Goal: Task Accomplishment & Management: Use online tool/utility

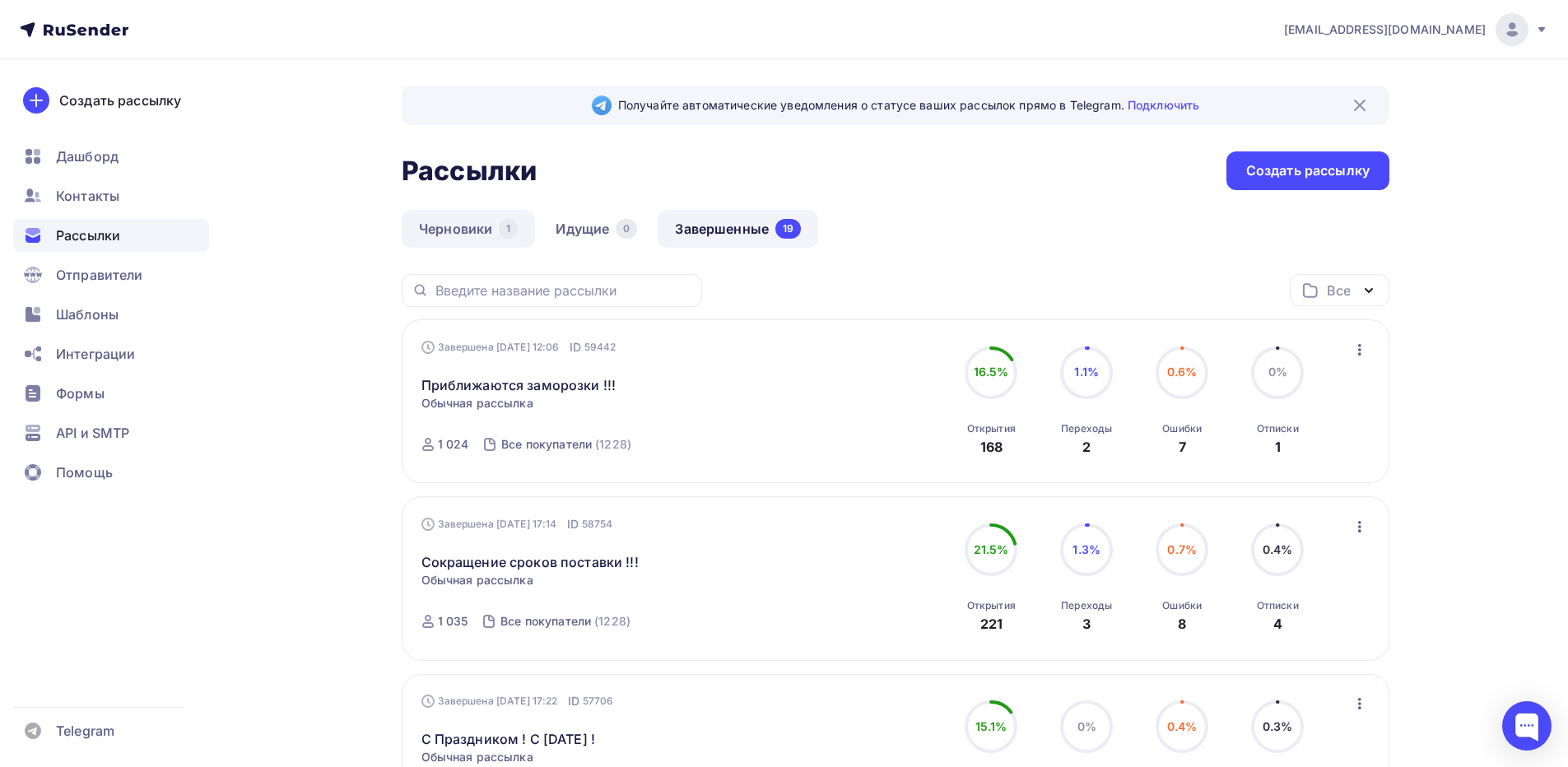
click at [480, 229] on link "Черновики 1" at bounding box center [469, 228] width 134 height 38
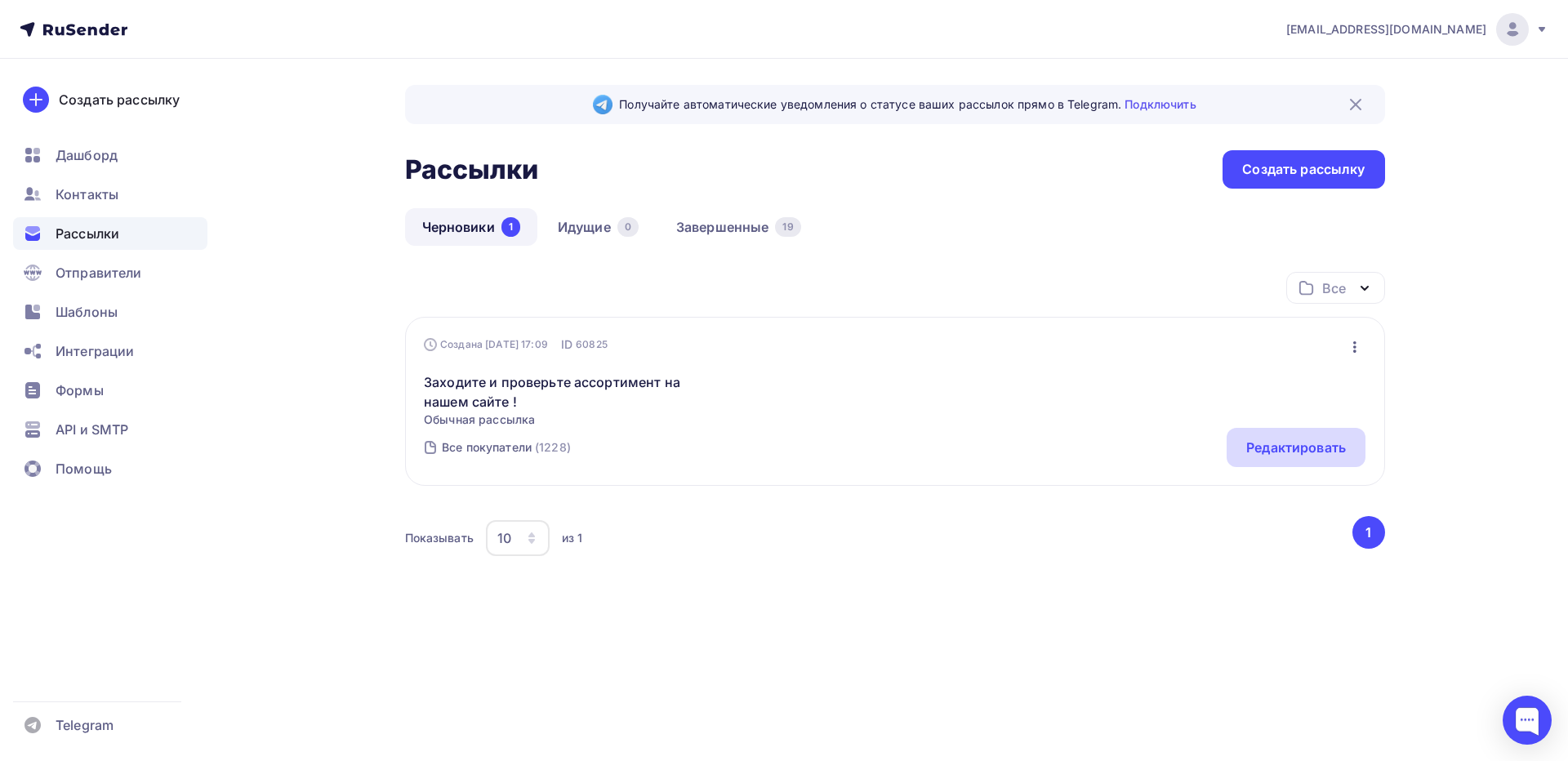
click at [1276, 446] on div "Редактировать" at bounding box center [1297, 448] width 100 height 20
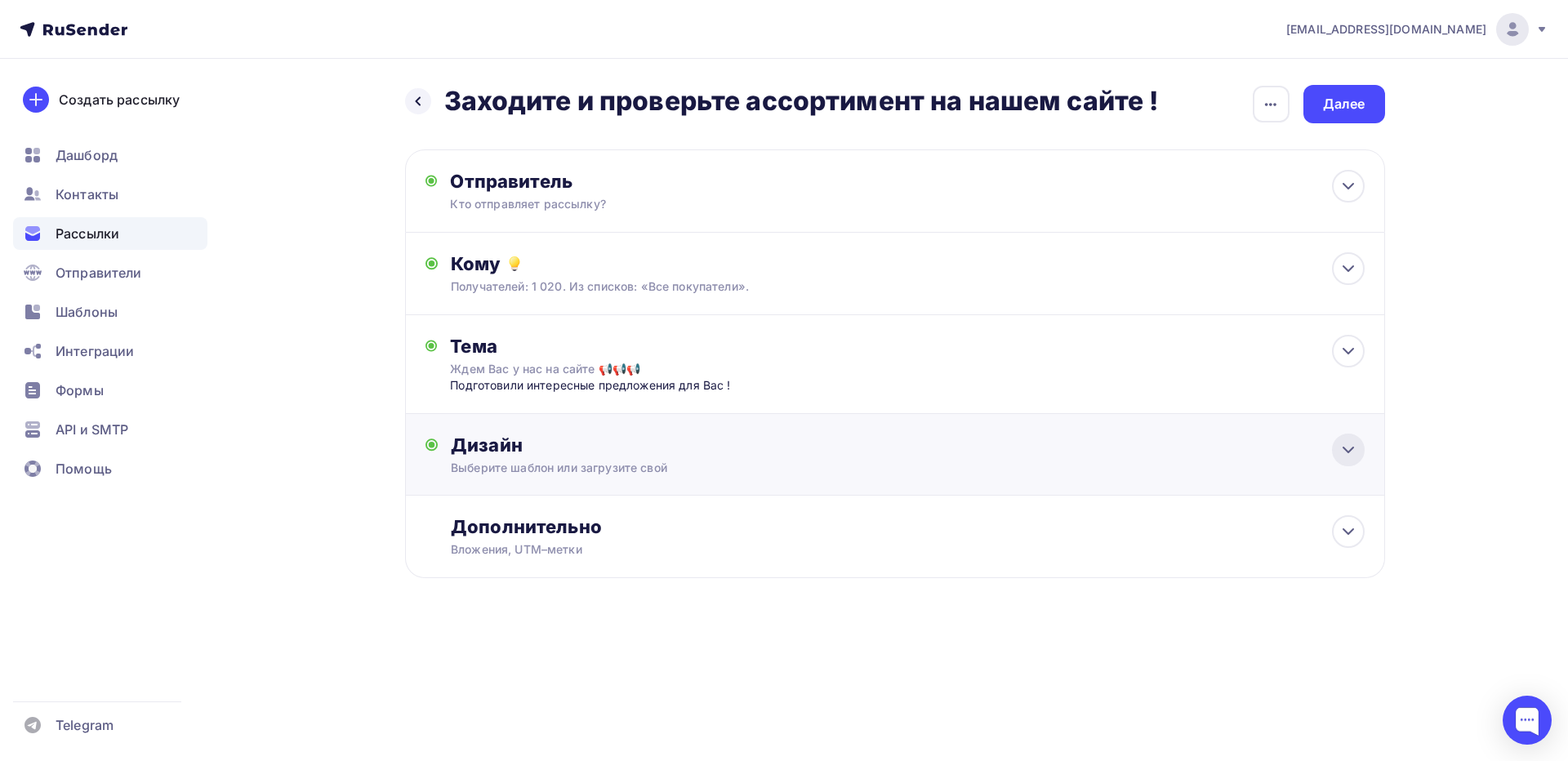
click at [1347, 455] on icon at bounding box center [1348, 450] width 20 height 20
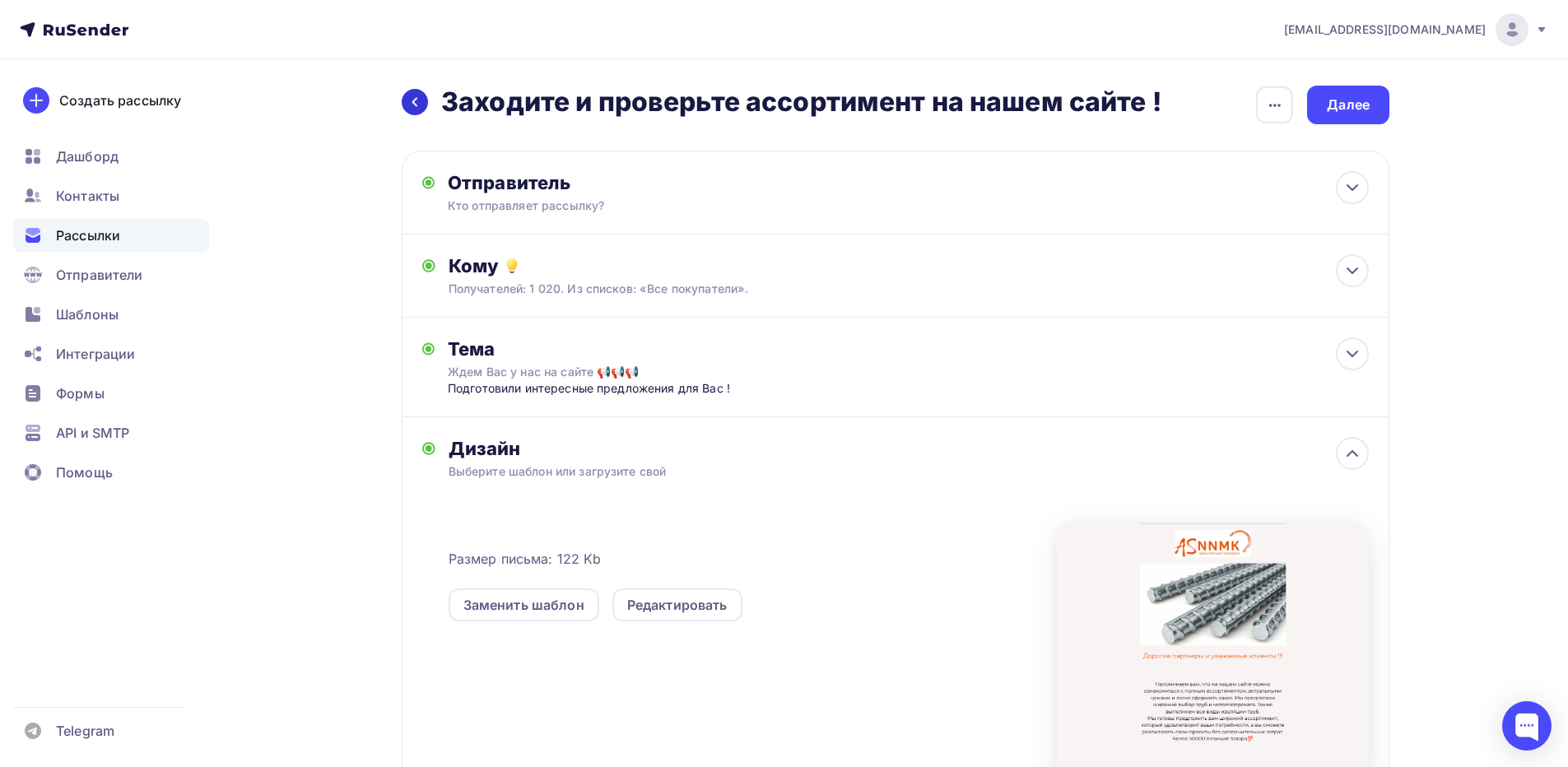
click at [419, 98] on icon at bounding box center [414, 101] width 13 height 13
